Goal: Navigation & Orientation: Find specific page/section

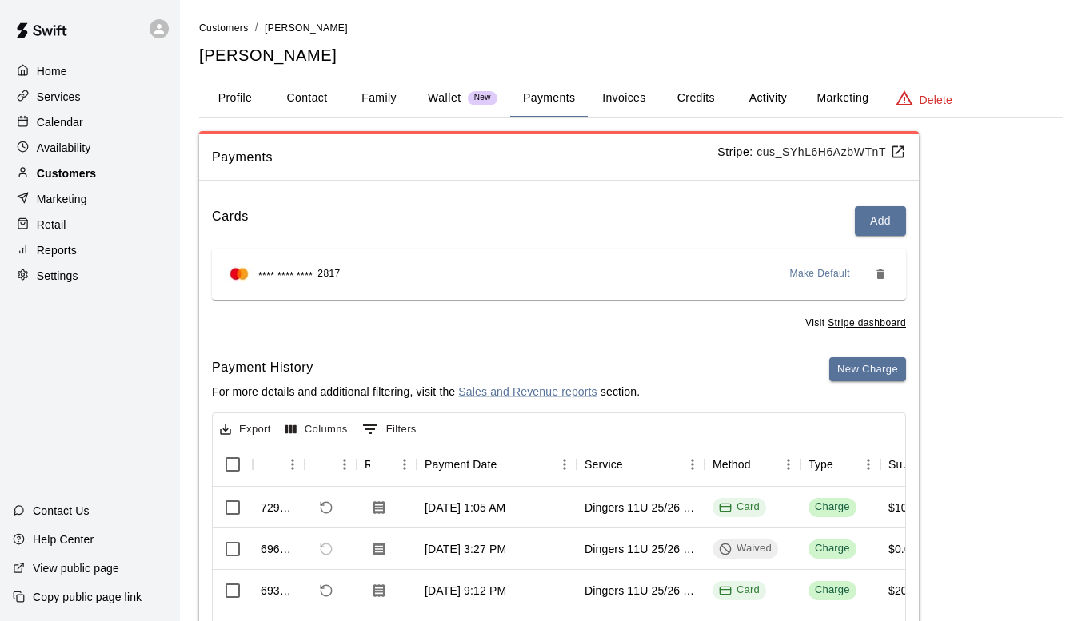
click at [74, 179] on p "Customers" at bounding box center [66, 173] width 59 height 16
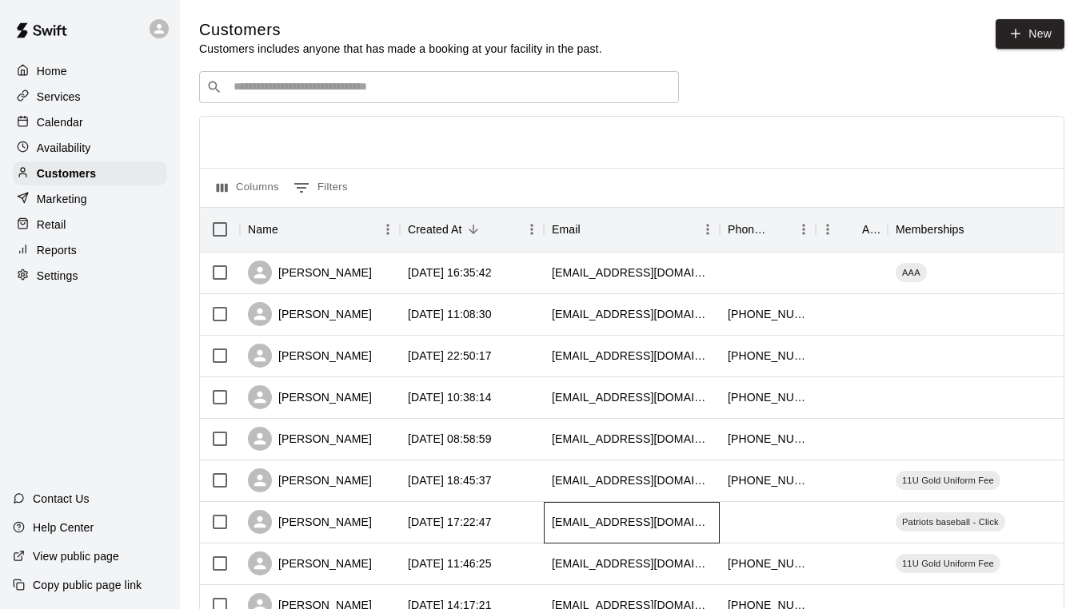
click at [580, 539] on div "[EMAIL_ADDRESS][DOMAIN_NAME]" at bounding box center [632, 523] width 176 height 42
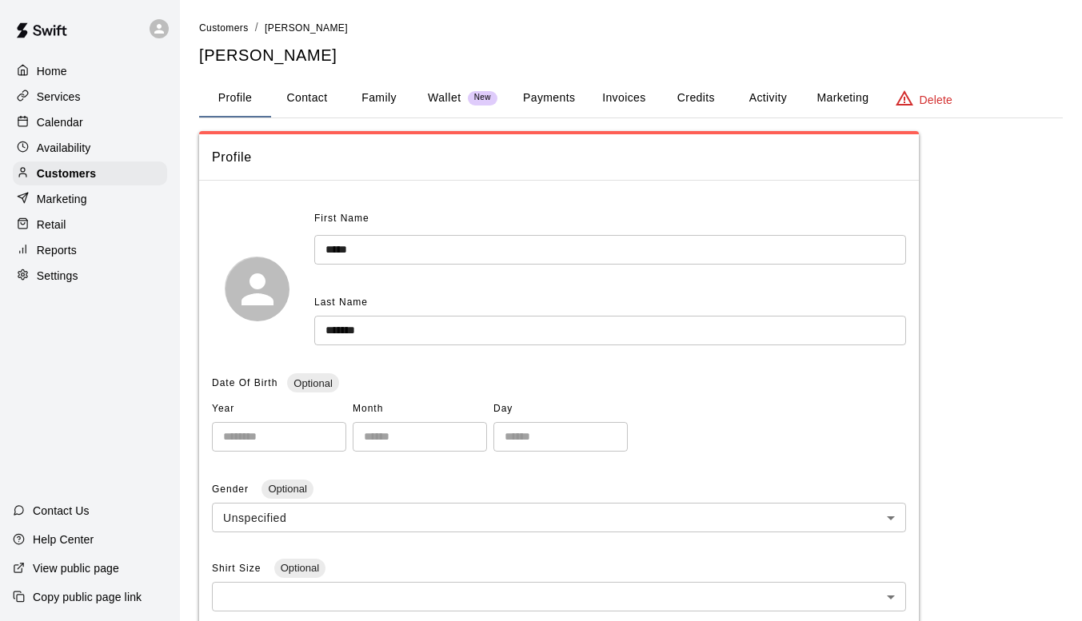
click at [62, 98] on p "Services" at bounding box center [59, 97] width 44 height 16
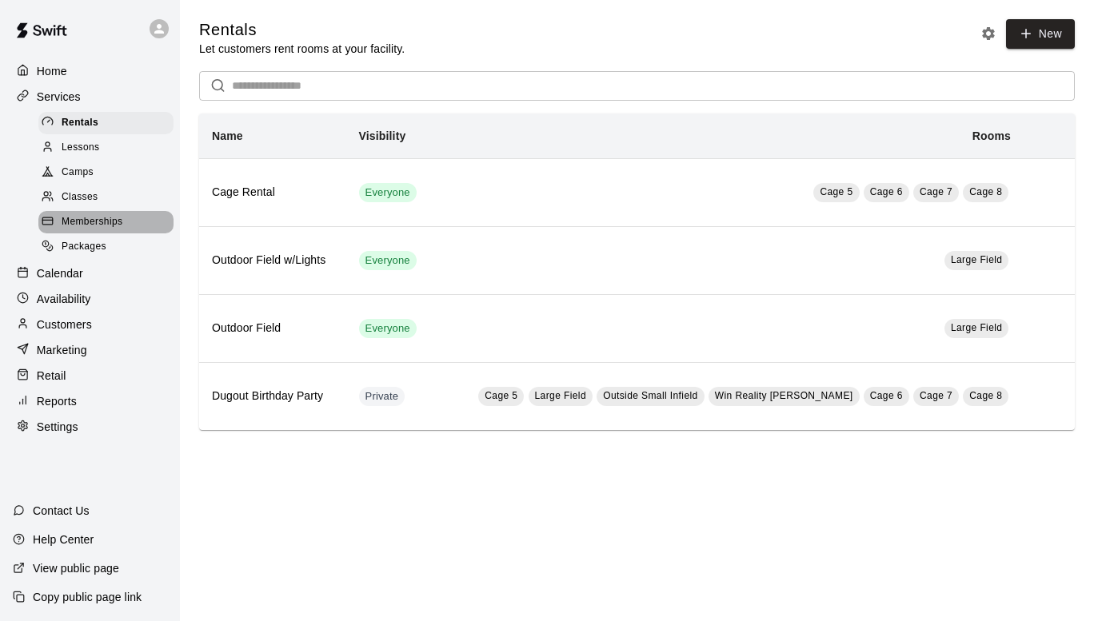
click at [78, 229] on span "Memberships" at bounding box center [92, 222] width 61 height 16
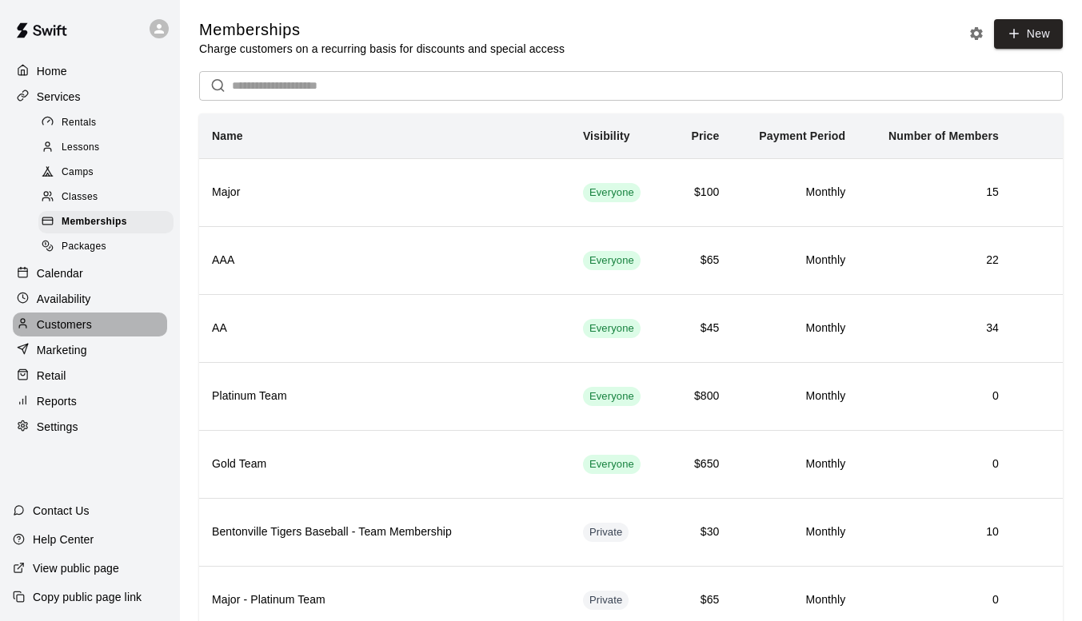
click at [81, 333] on p "Customers" at bounding box center [64, 325] width 55 height 16
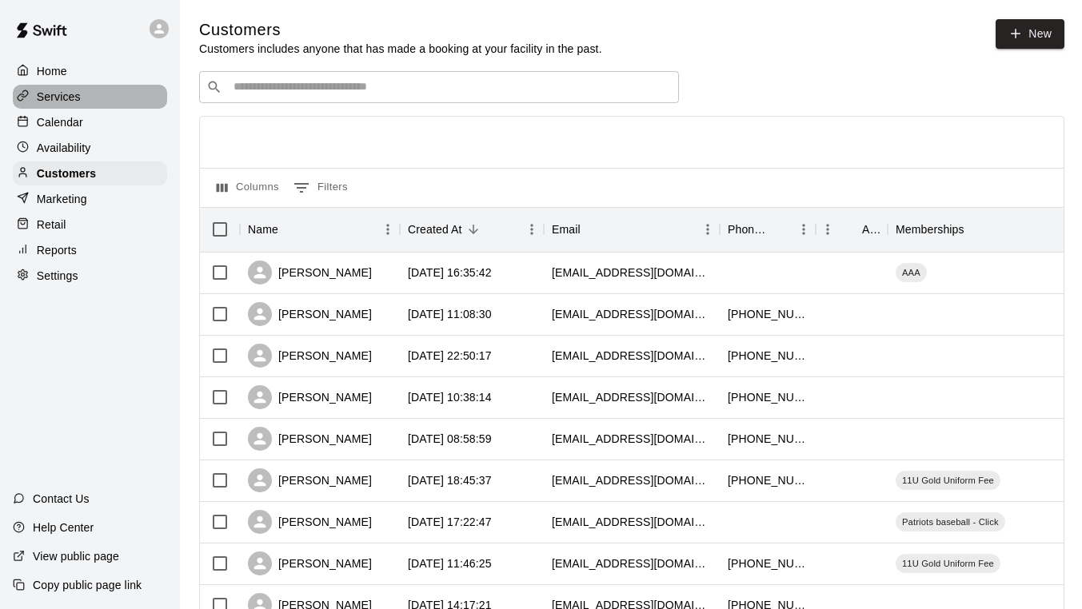
click at [50, 98] on p "Services" at bounding box center [59, 97] width 44 height 16
